Goal: Information Seeking & Learning: Learn about a topic

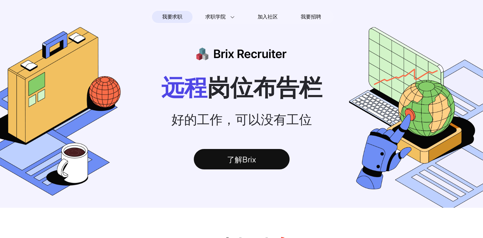
click at [247, 159] on div "了解Brix" at bounding box center [242, 159] width 96 height 20
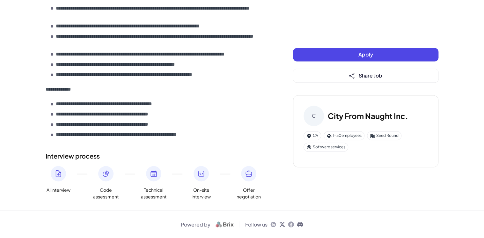
scroll to position [274, 0]
